Goal: Check status: Check status

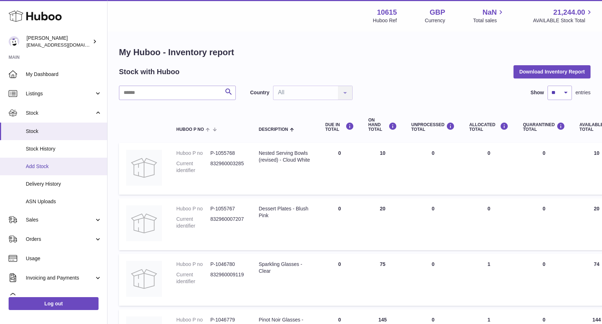
click at [39, 158] on link "Add Stock" at bounding box center [53, 167] width 107 height 18
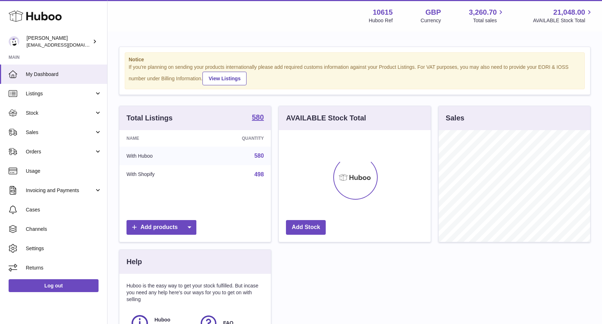
scroll to position [112, 152]
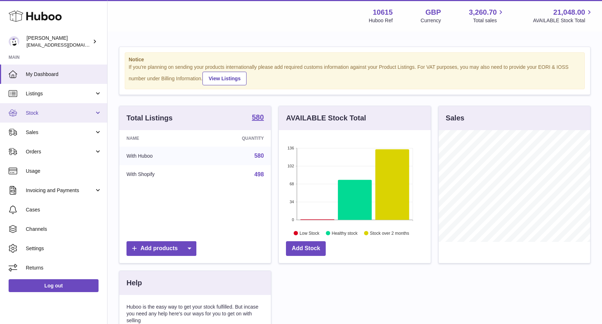
click at [29, 109] on link "Stock" at bounding box center [53, 112] width 107 height 19
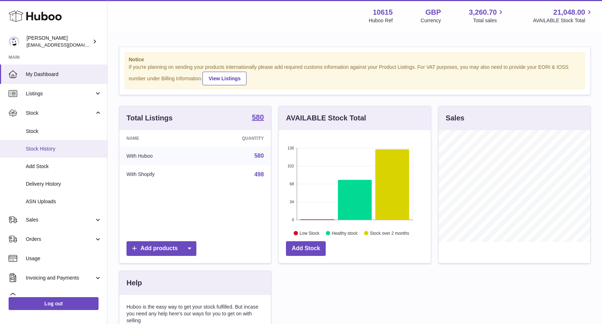
click at [58, 147] on span "Stock History" at bounding box center [64, 149] width 76 height 7
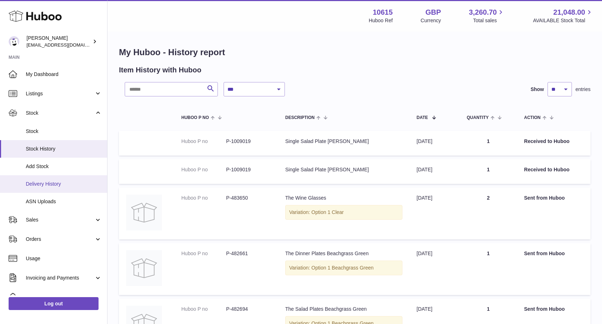
click at [72, 182] on span "Delivery History" at bounding box center [64, 184] width 76 height 7
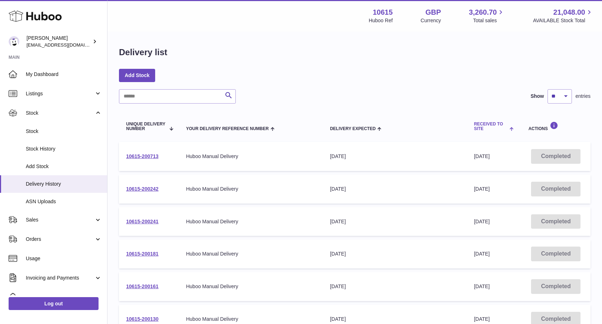
click at [484, 131] on span "Received to Site" at bounding box center [491, 126] width 34 height 9
